Goal: Go to known website: Go to known website

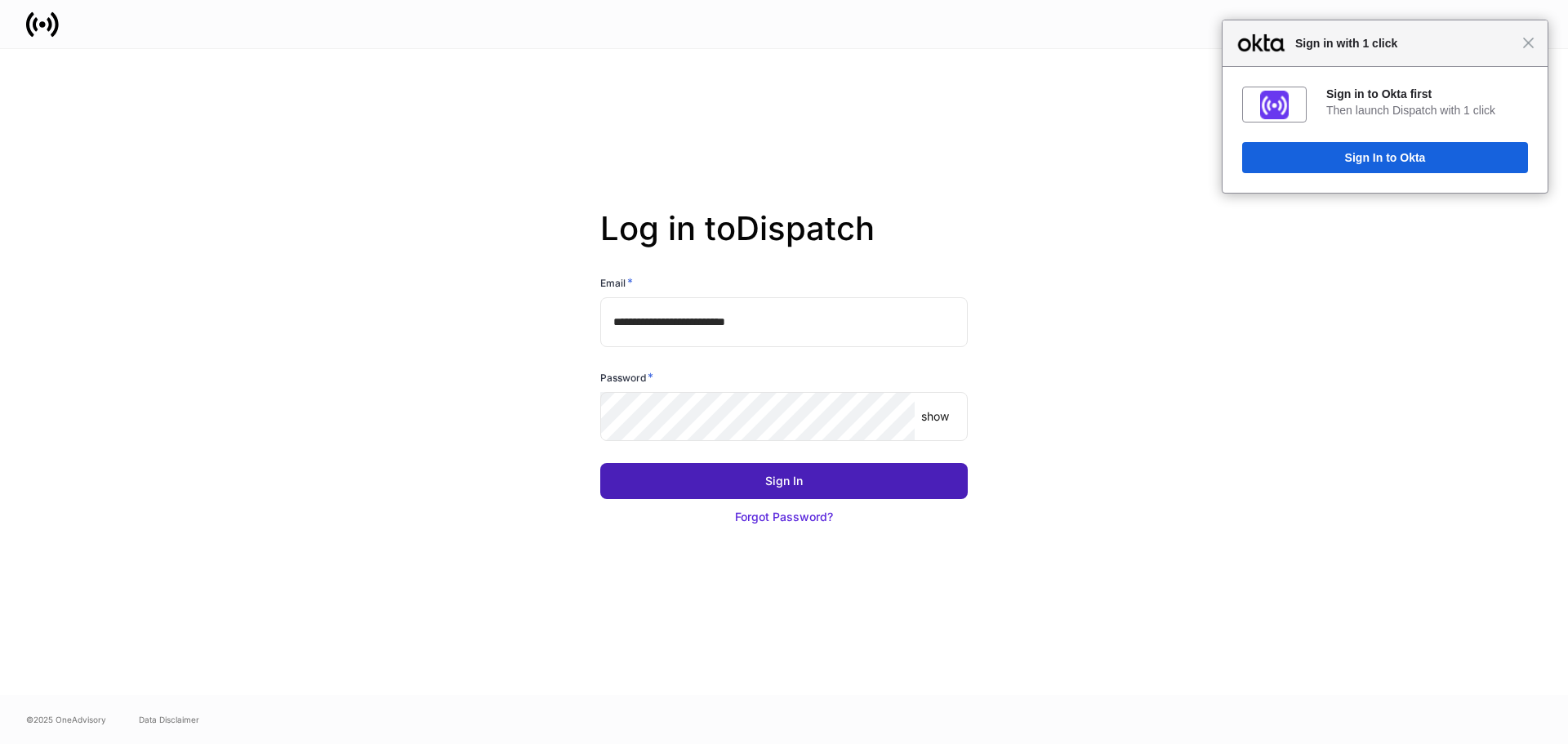
click at [780, 474] on div "Sign In" at bounding box center [784, 482] width 37 height 16
